Goal: Task Accomplishment & Management: Manage account settings

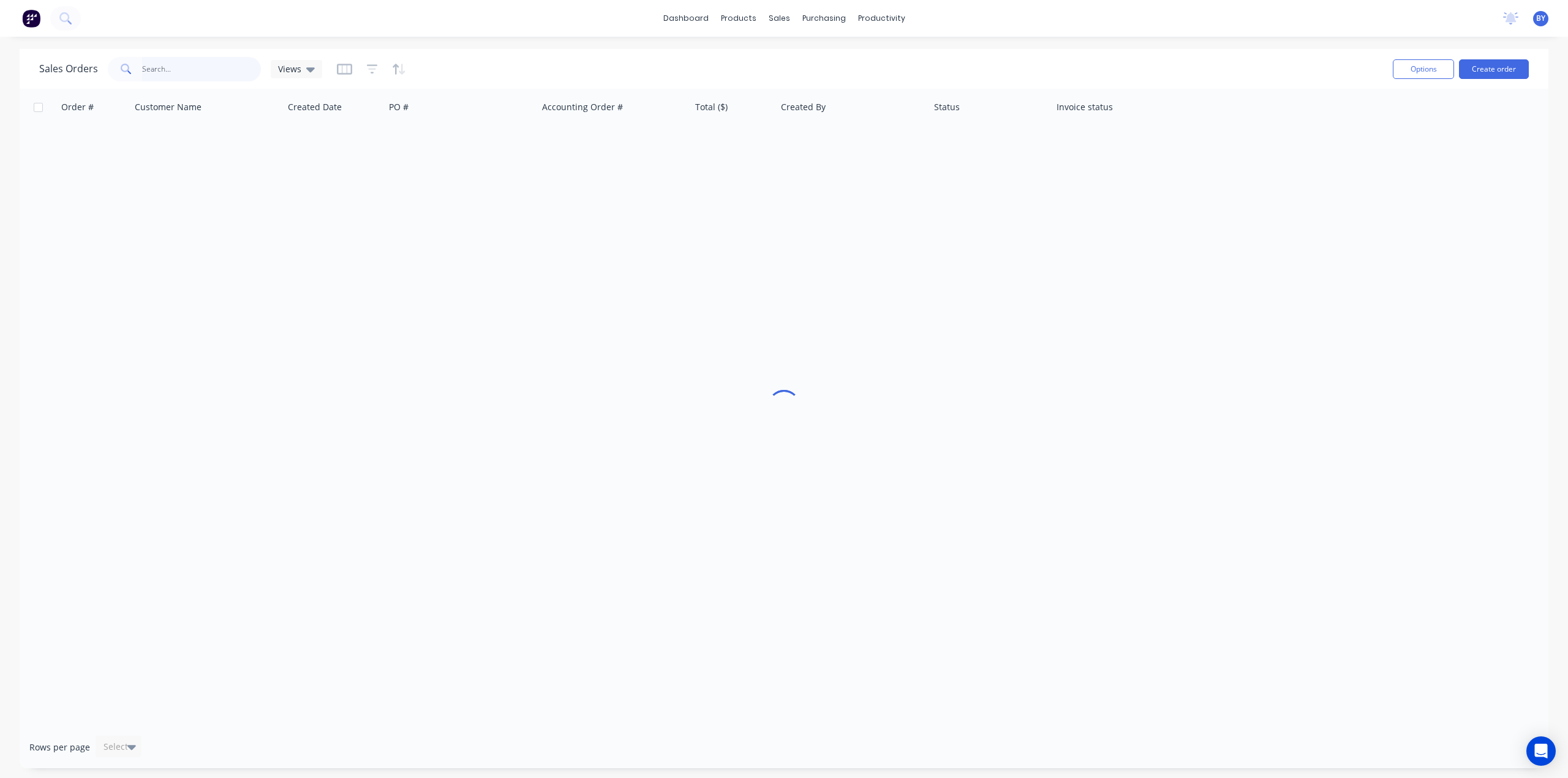
click at [182, 72] on input "text" at bounding box center [202, 69] width 119 height 24
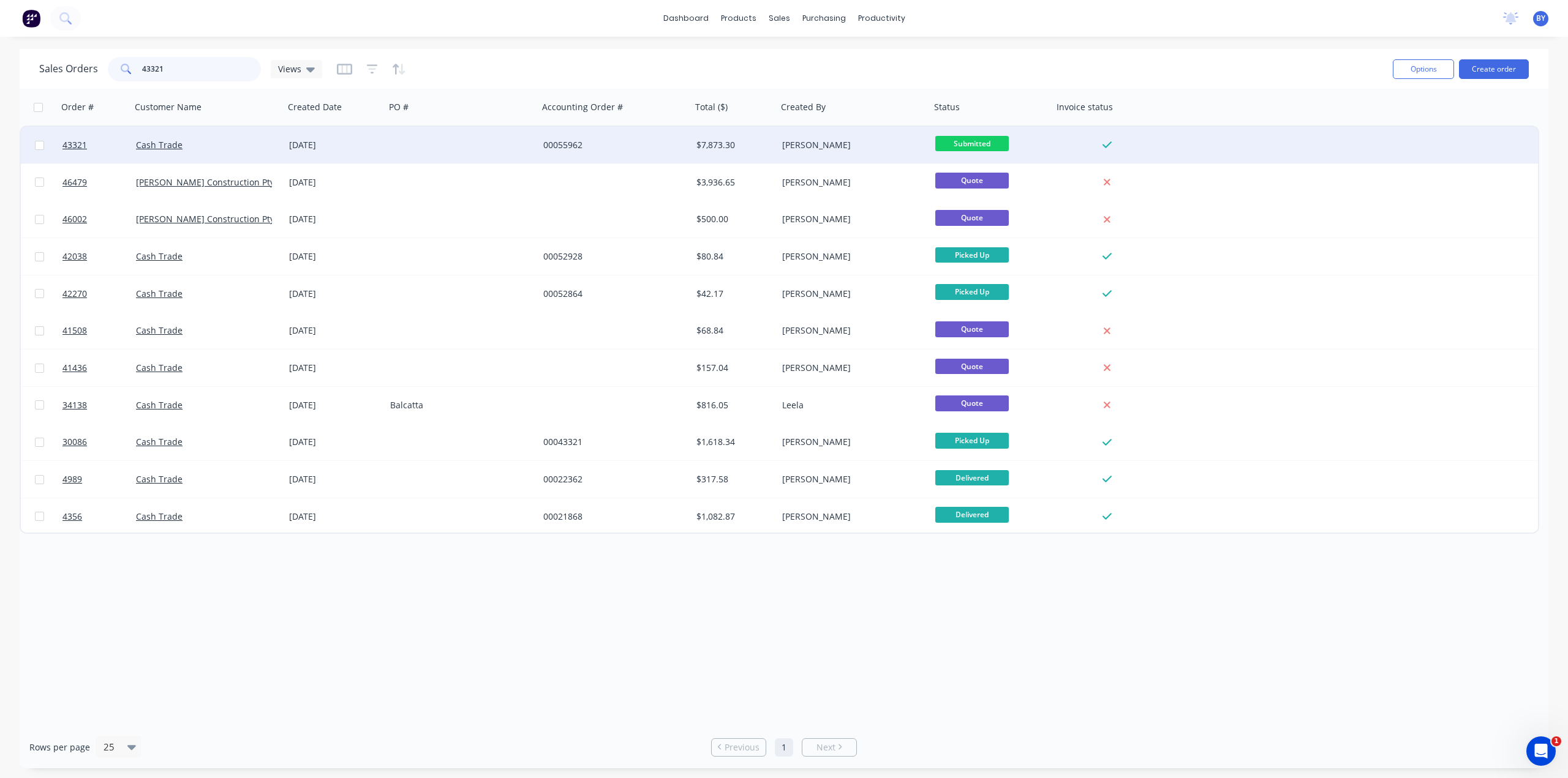
type input "43321"
click at [241, 144] on div "Cash Trade" at bounding box center [204, 145] width 136 height 12
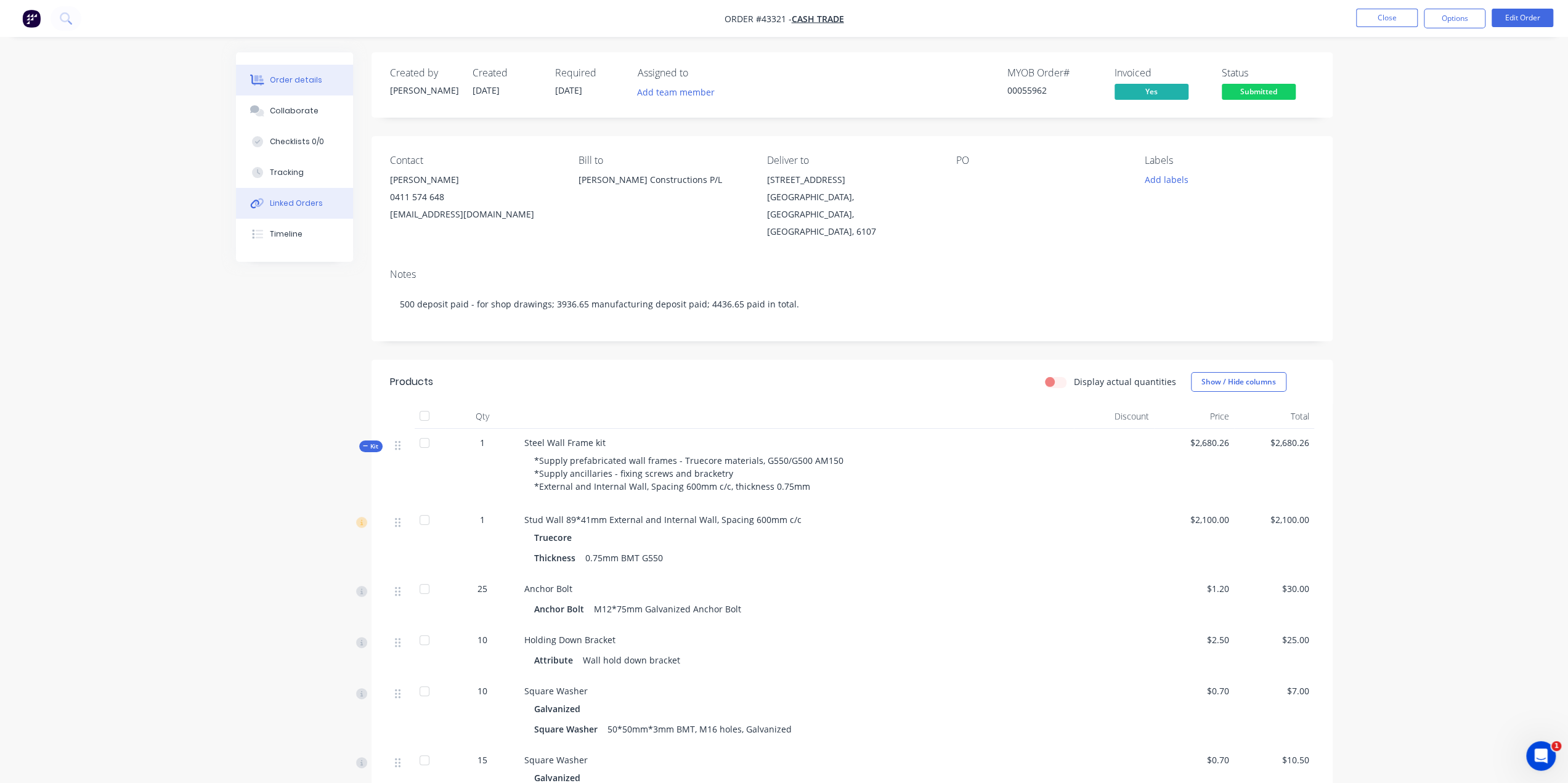
click at [281, 202] on div "Linked Orders" at bounding box center [296, 204] width 53 height 11
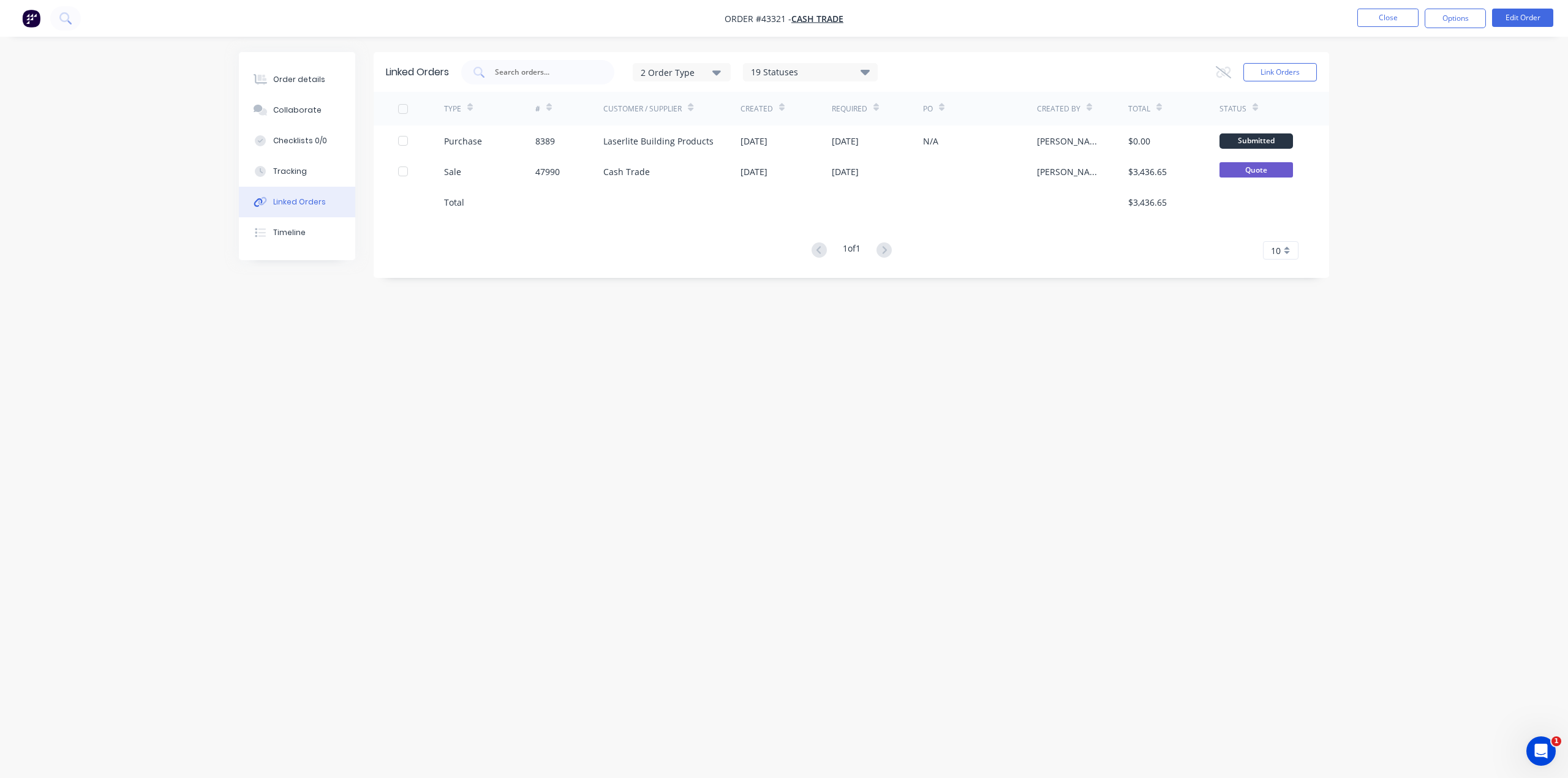
click at [26, 20] on img "button" at bounding box center [31, 18] width 18 height 18
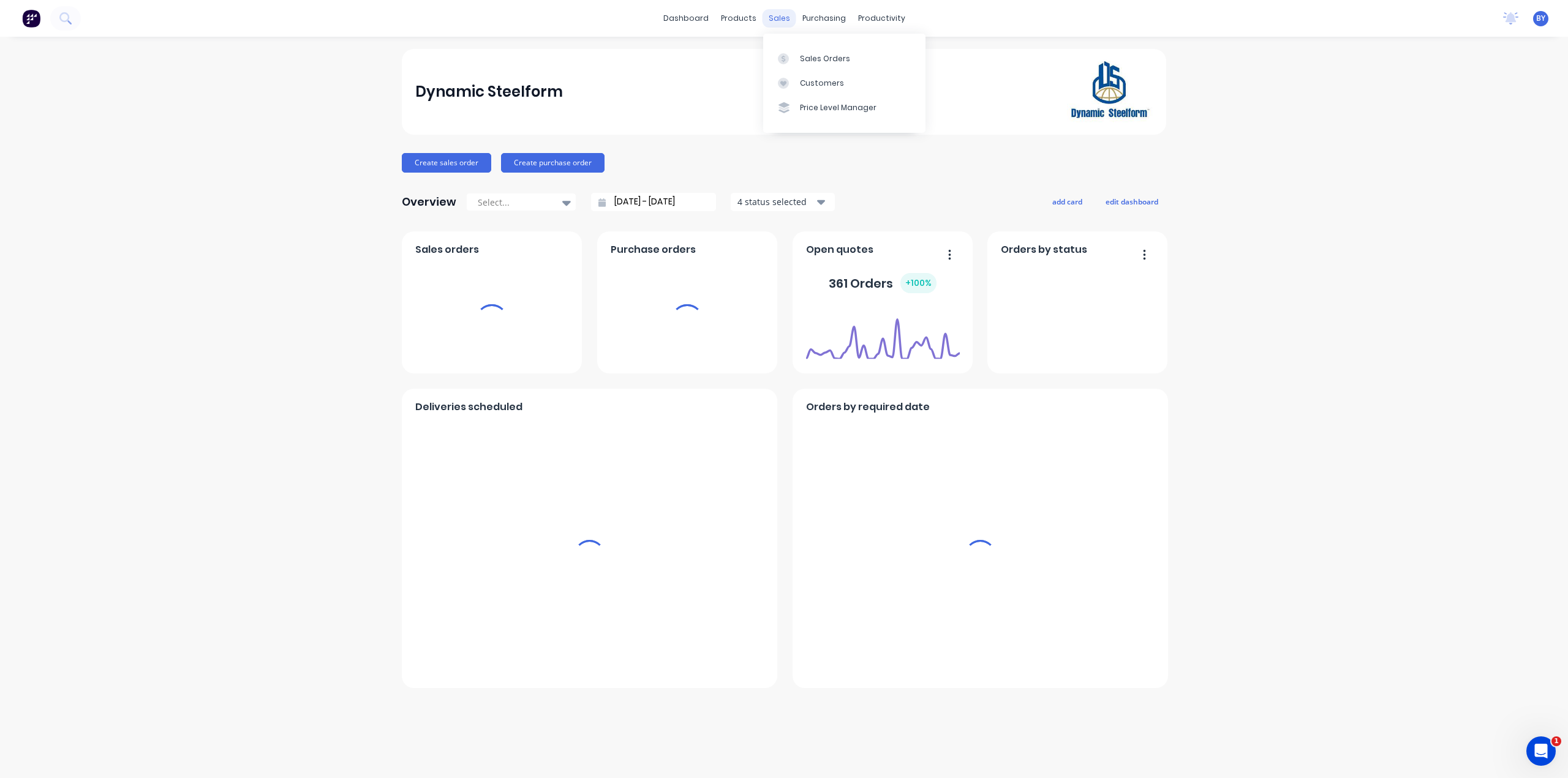
click at [778, 21] on div "sales" at bounding box center [780, 18] width 34 height 18
click at [789, 52] on link "Sales Orders" at bounding box center [844, 58] width 163 height 24
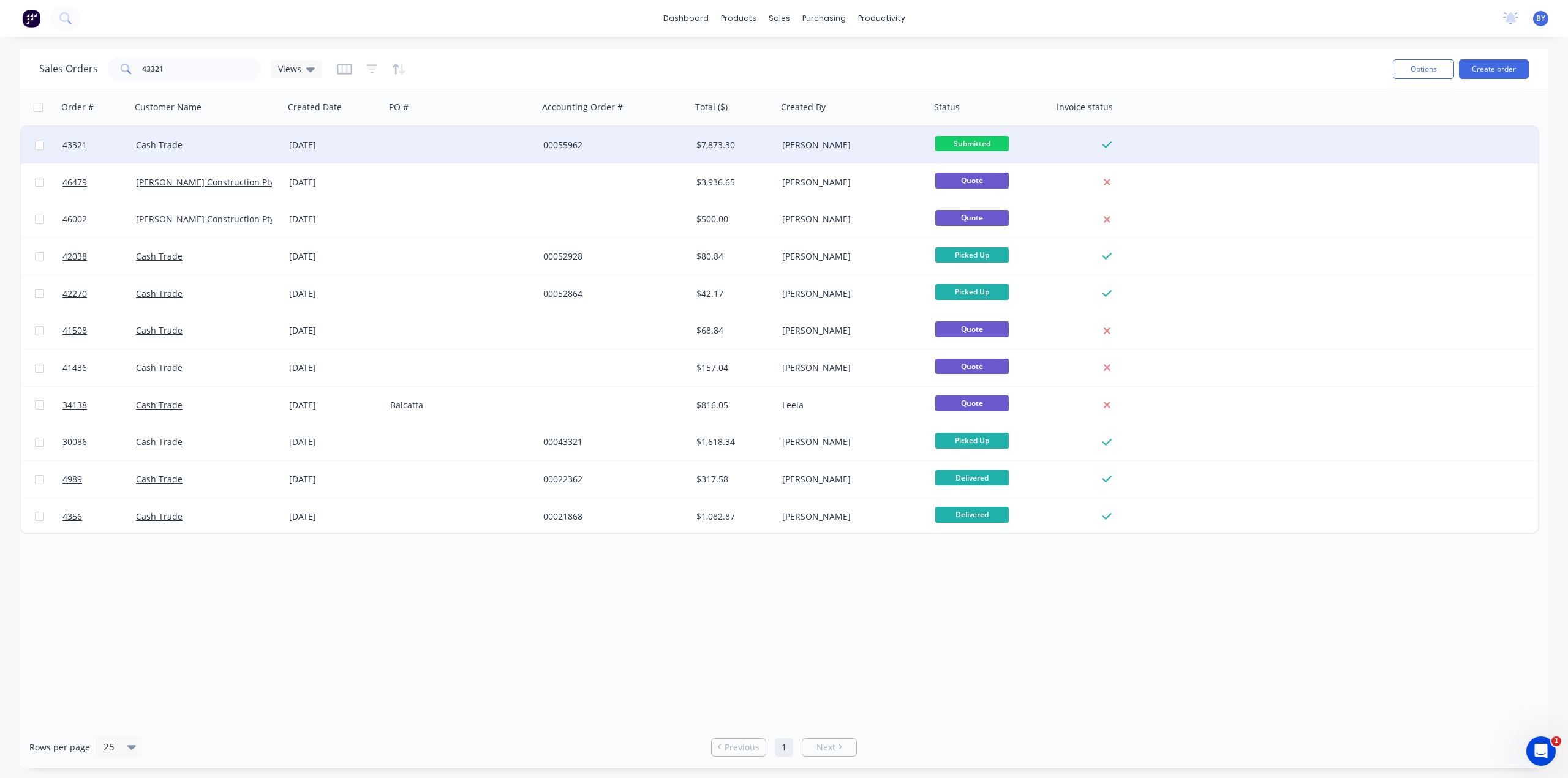
click at [223, 146] on div "Cash Trade" at bounding box center [204, 145] width 136 height 12
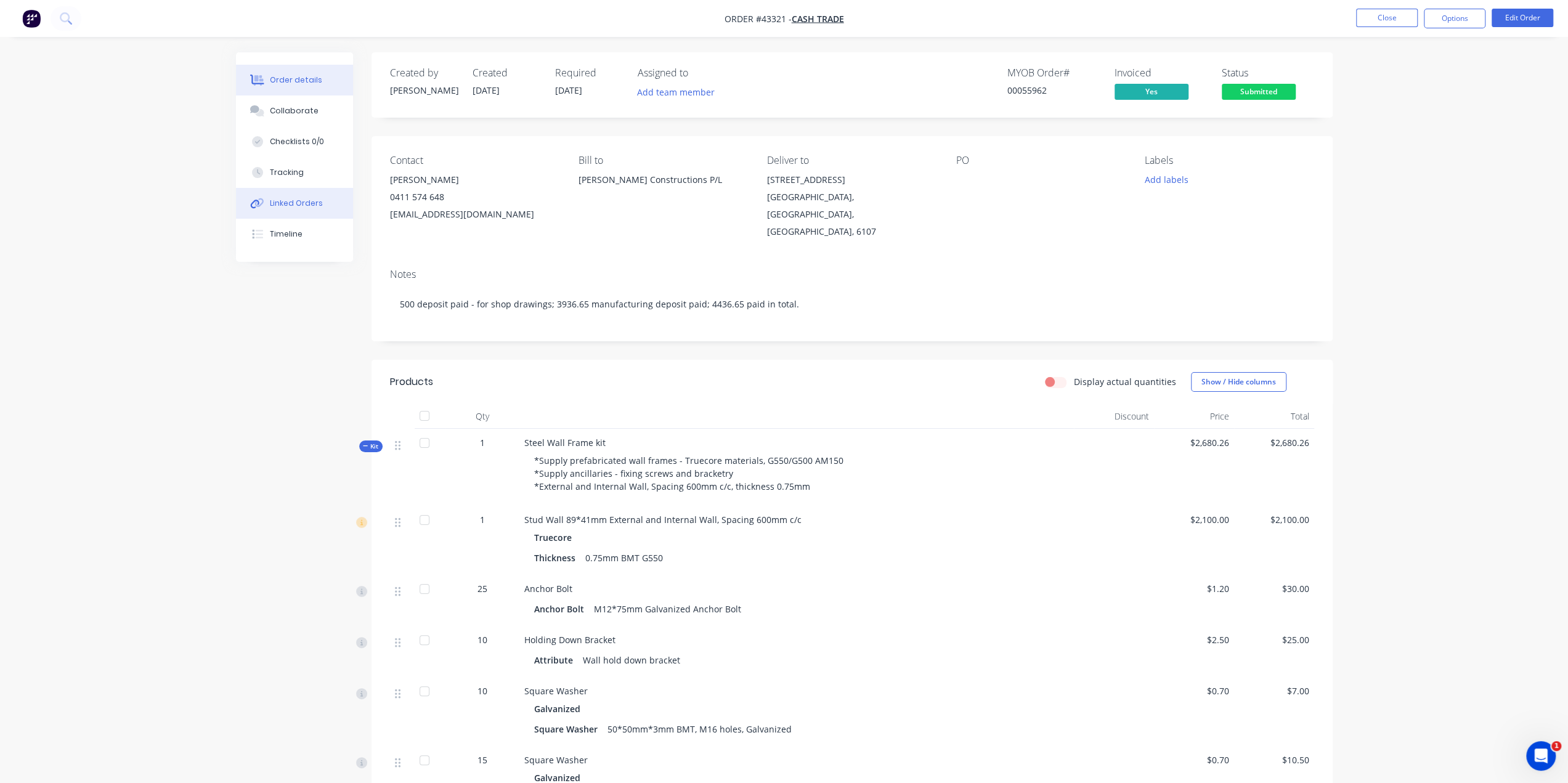
click at [292, 202] on div "Linked Orders" at bounding box center [296, 204] width 53 height 11
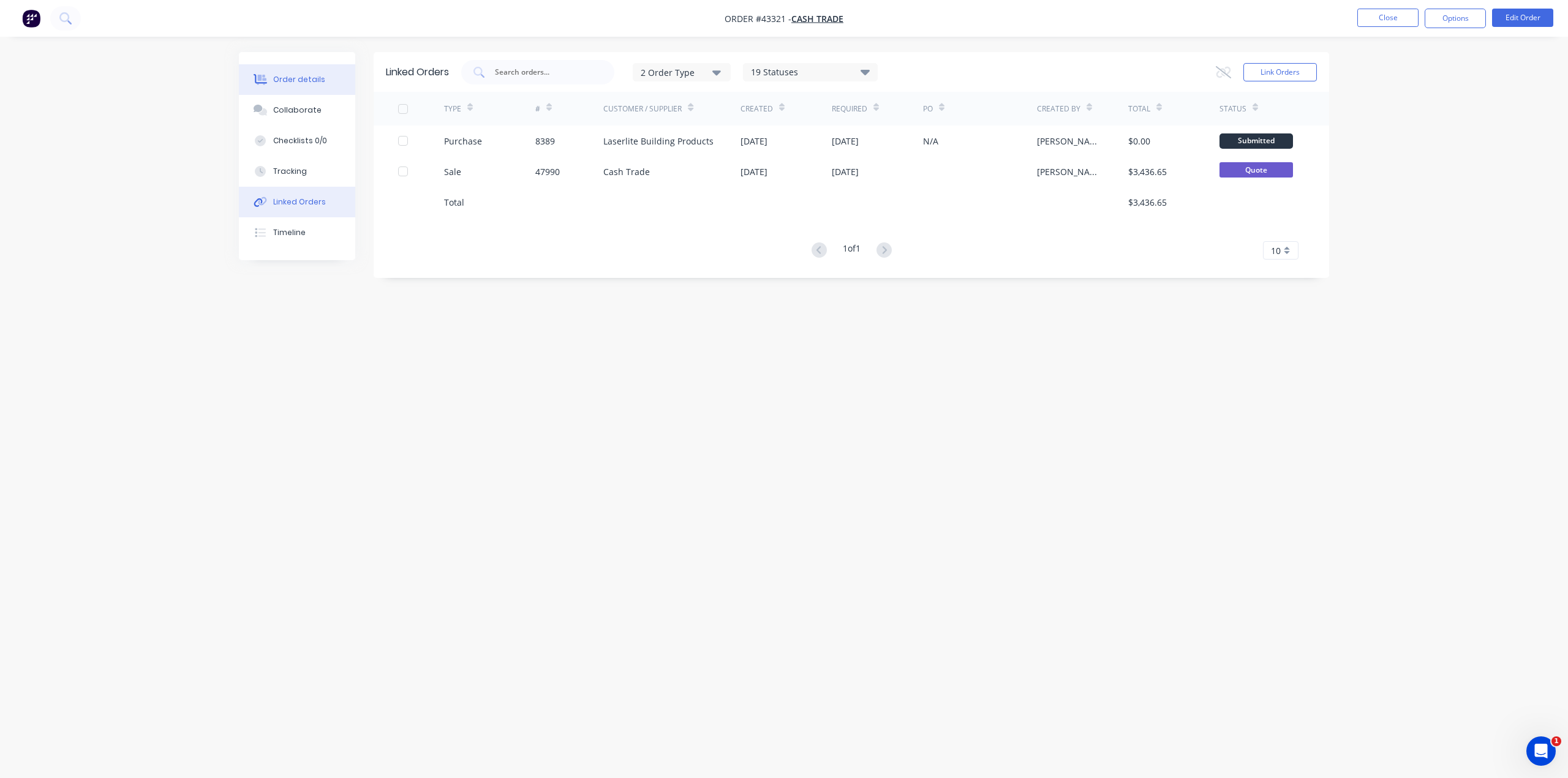
click at [293, 83] on div "Order details" at bounding box center [299, 80] width 52 height 11
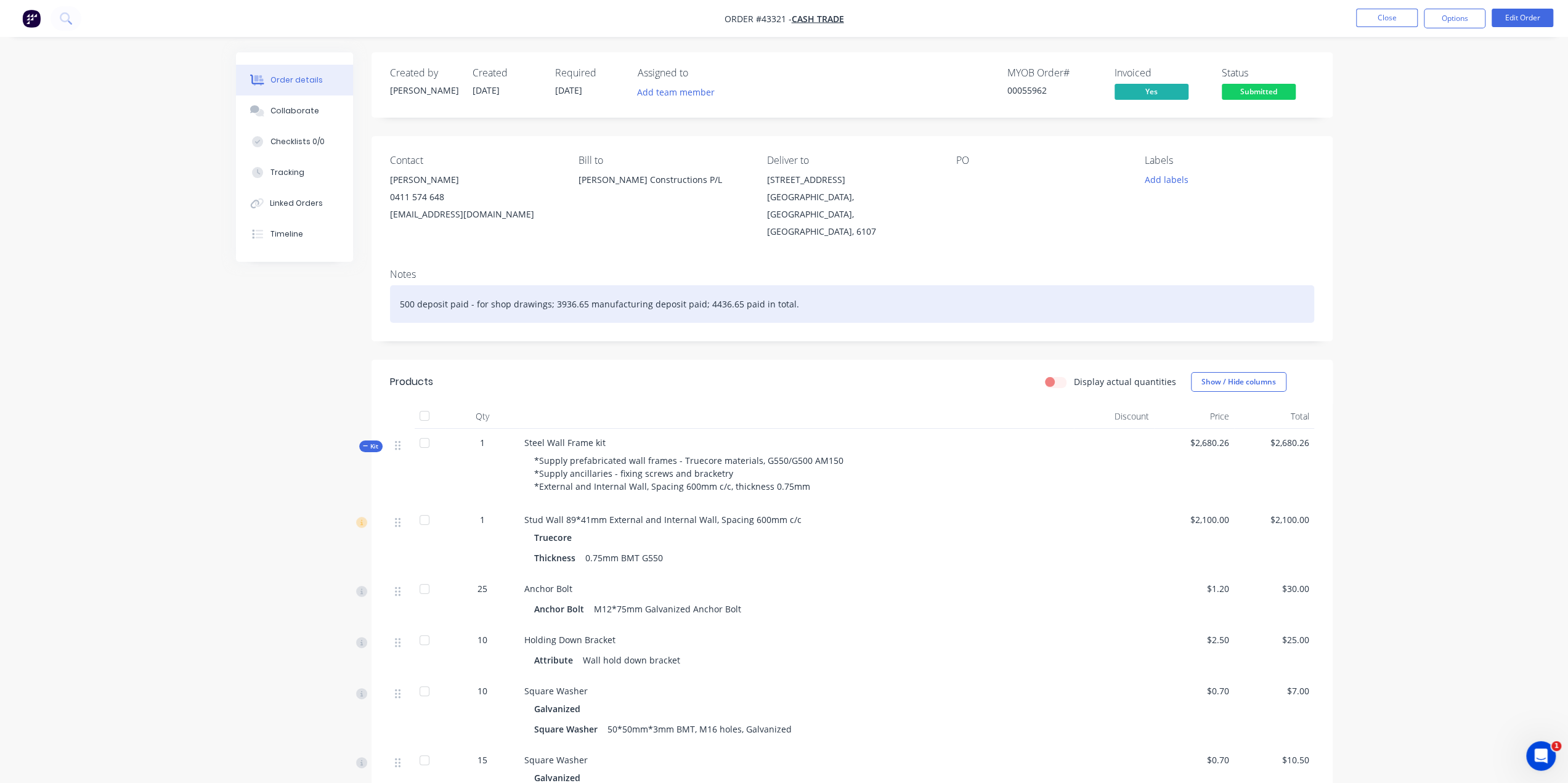
click at [831, 286] on div "500 deposit paid - for shop drawings; 3936.65 manufacturing deposit paid; 4436.…" at bounding box center [852, 304] width 924 height 37
click at [921, 286] on div "500 deposit paid - for shop drawings; 3936.65 manufacturing deposit paid; 4436.…" at bounding box center [852, 304] width 924 height 37
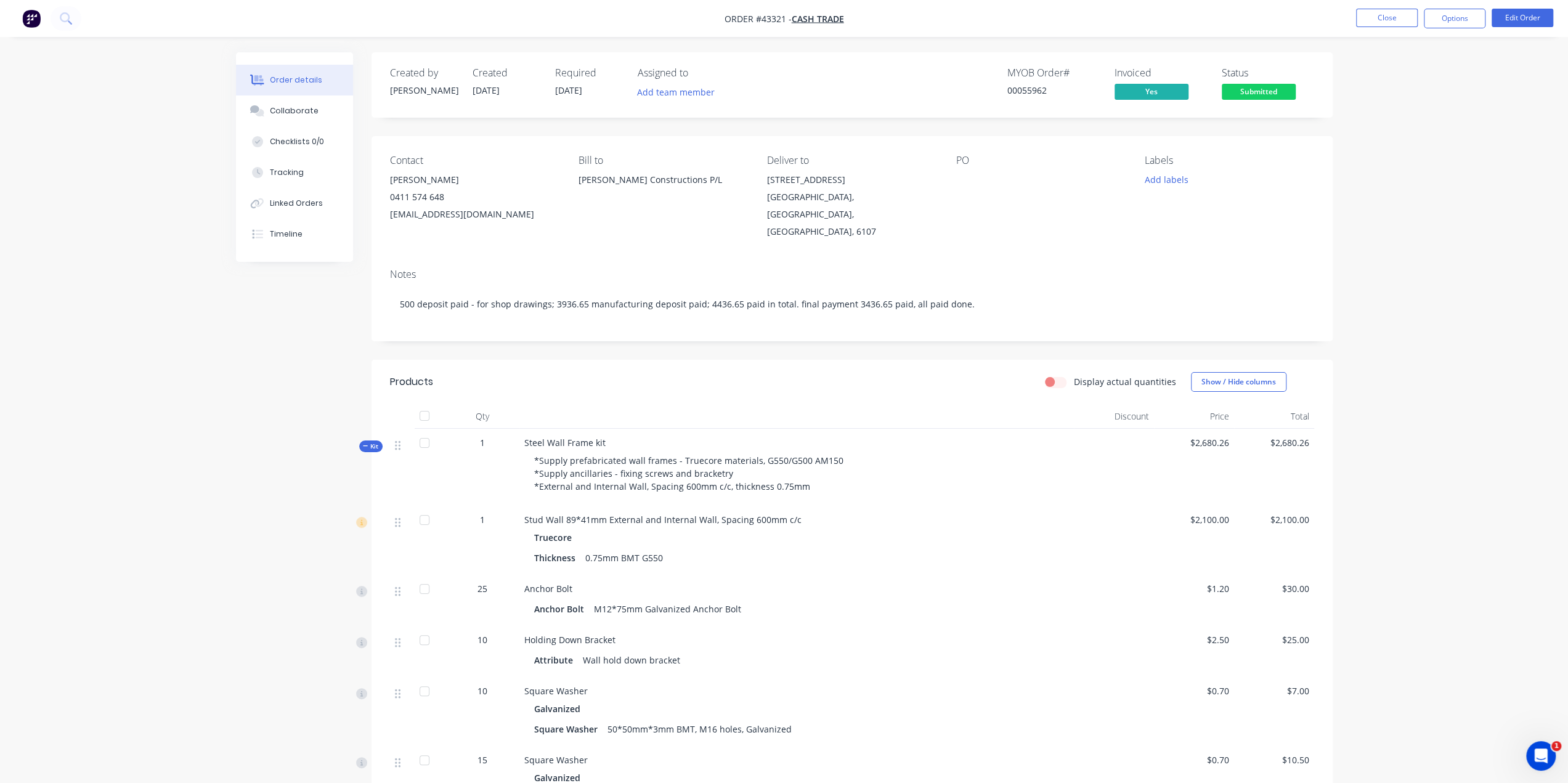
click at [1461, 18] on button "Options" at bounding box center [1454, 18] width 62 height 20
click at [1386, 71] on div "Invoice" at bounding box center [1417, 75] width 113 height 18
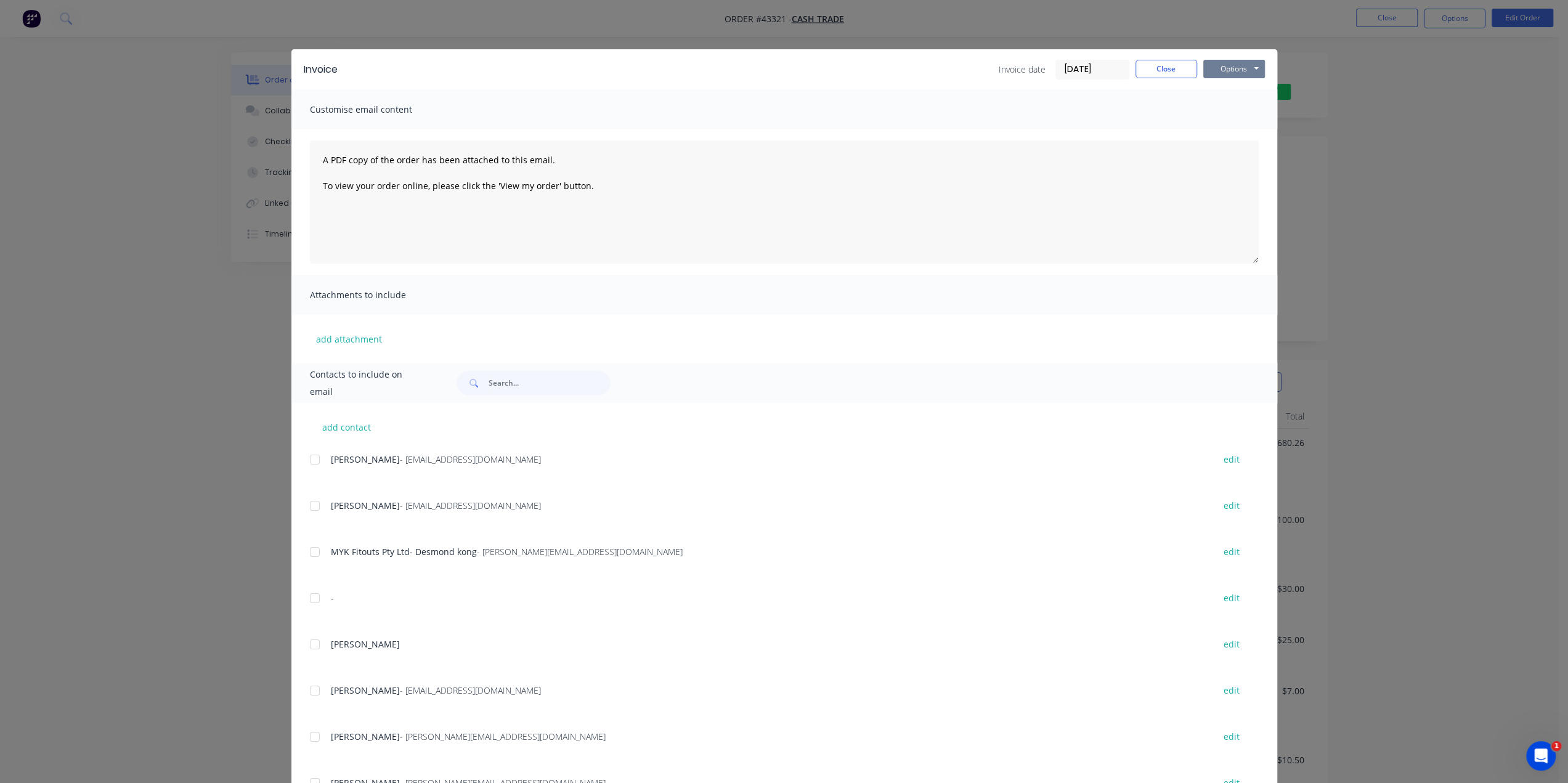
click at [1228, 72] on button "Options" at bounding box center [1234, 69] width 62 height 18
click at [1209, 111] on button "Print" at bounding box center [1242, 111] width 79 height 20
click at [1394, 98] on div "Invoice Invoice date 09/07/25 Close Options Preview Print Email Customise email…" at bounding box center [784, 392] width 1568 height 783
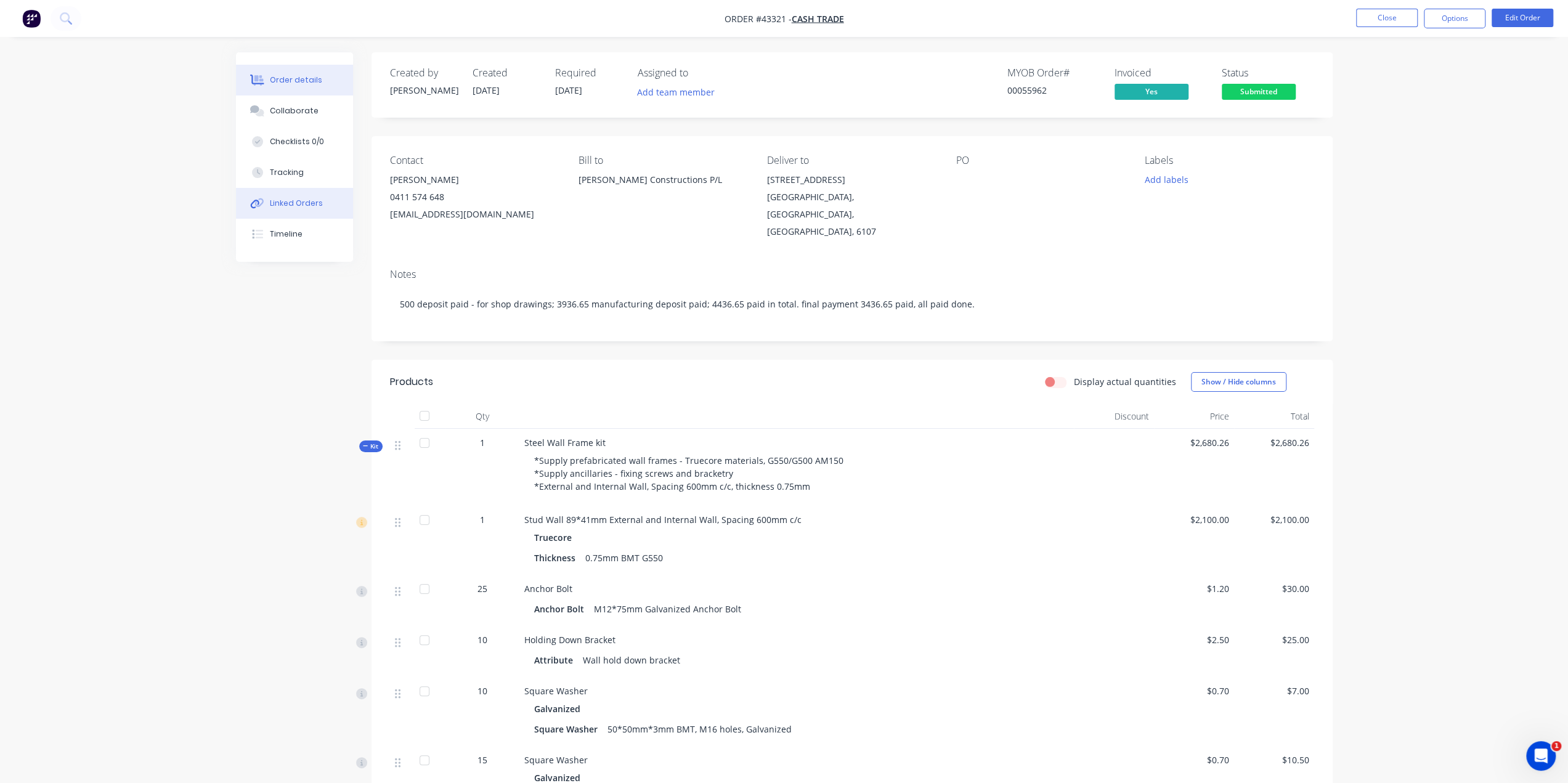
click at [305, 191] on button "Linked Orders" at bounding box center [294, 203] width 117 height 31
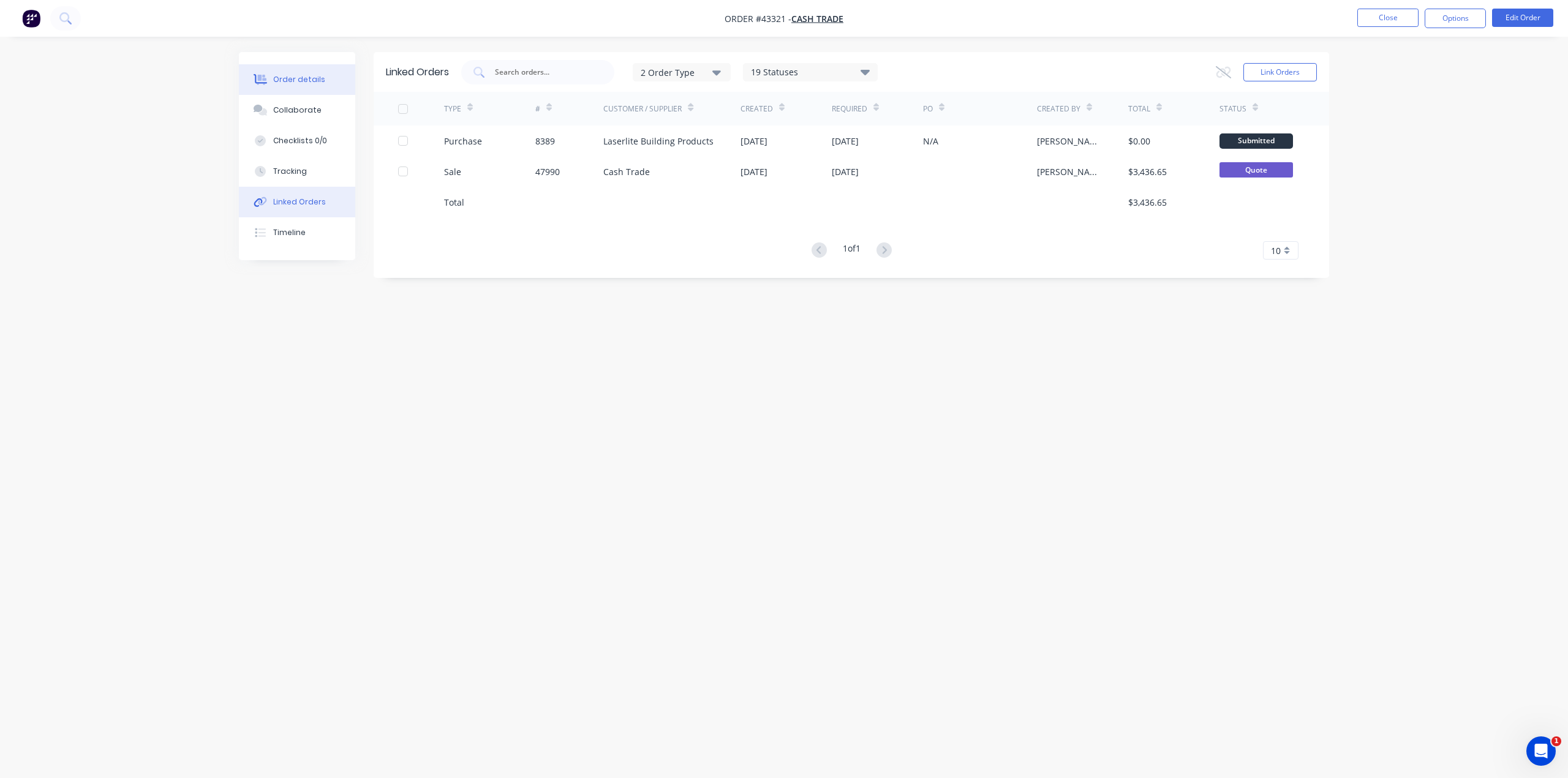
click at [277, 73] on button "Order details" at bounding box center [297, 79] width 117 height 30
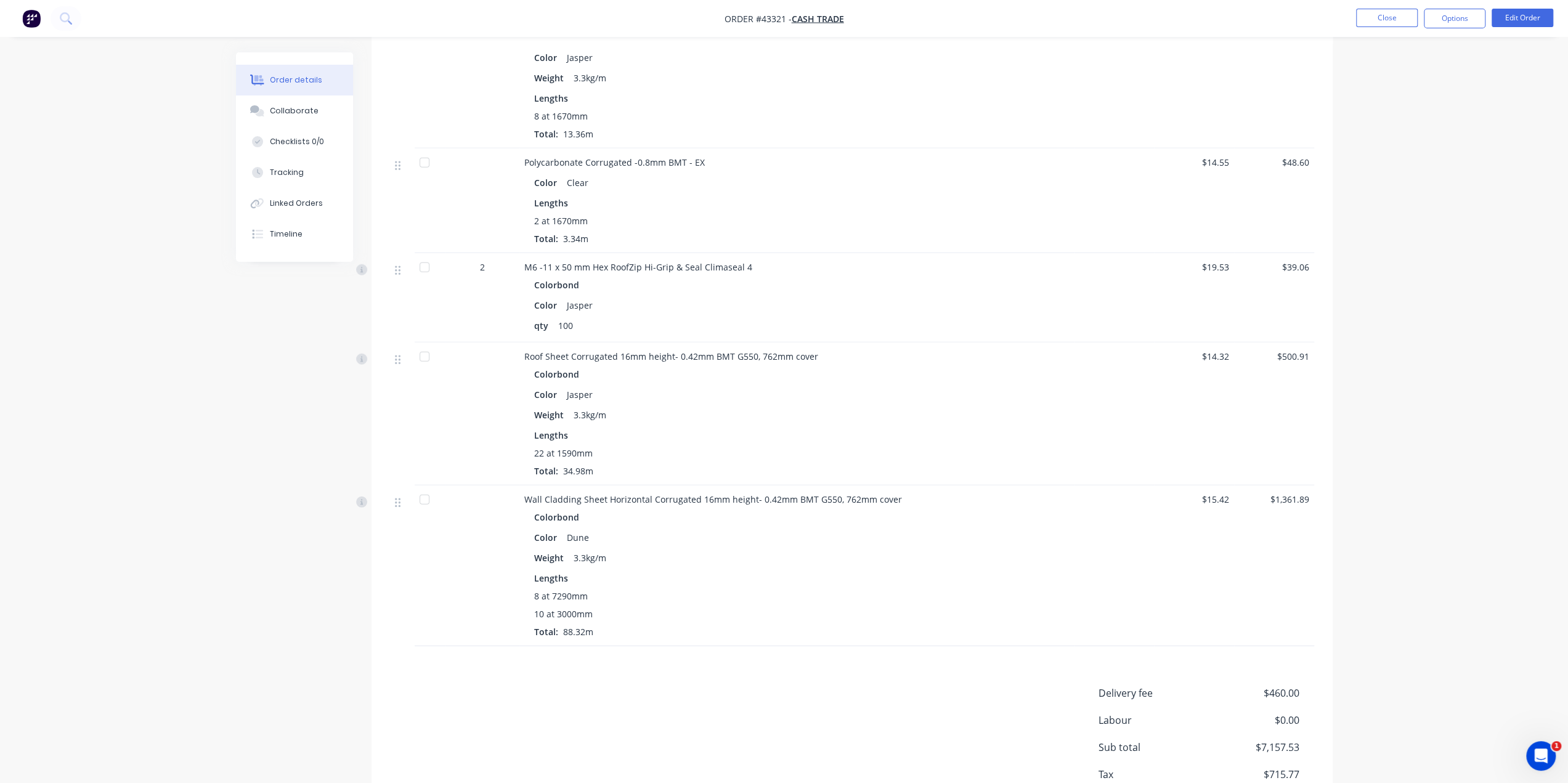
scroll to position [3135, 0]
